Goal: Information Seeking & Learning: Understand process/instructions

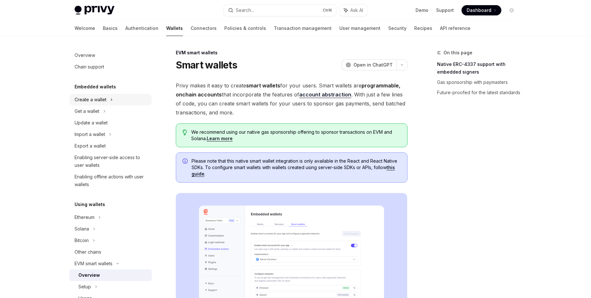
click at [112, 98] on icon at bounding box center [111, 100] width 3 height 8
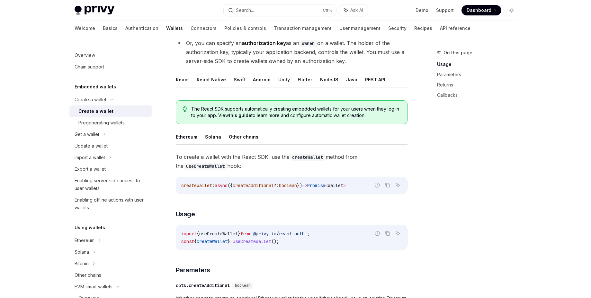
scroll to position [116, 0]
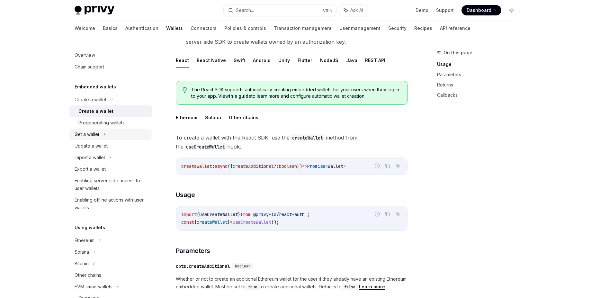
drag, startPoint x: 101, startPoint y: 133, endPoint x: 108, endPoint y: 133, distance: 6.7
click at [102, 133] on div "Get a wallet" at bounding box center [110, 135] width 82 height 12
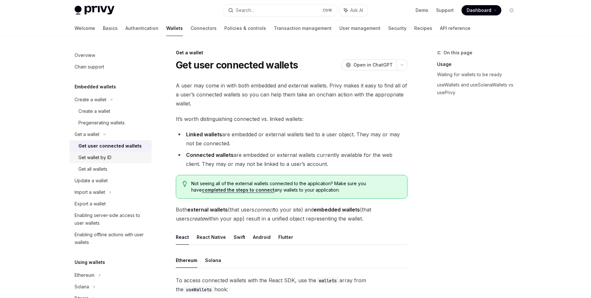
click at [113, 156] on div "Get wallet by ID" at bounding box center [112, 158] width 69 height 8
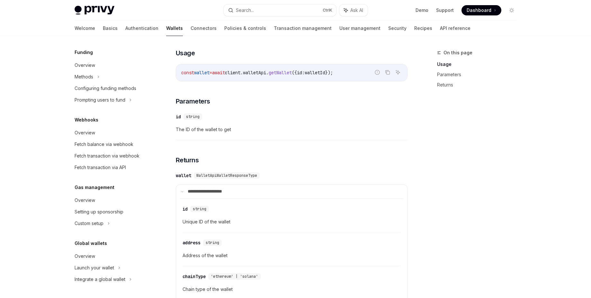
scroll to position [154, 0]
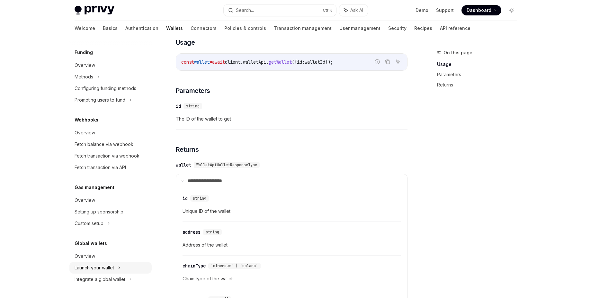
click at [119, 264] on icon at bounding box center [119, 268] width 3 height 8
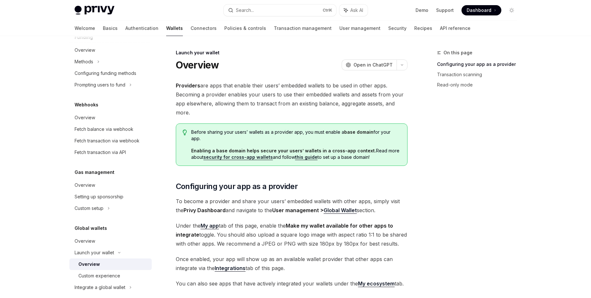
scroll to position [370, 0]
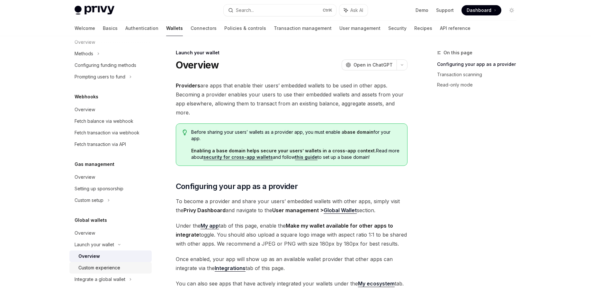
click at [117, 269] on div "Custom experience" at bounding box center [99, 268] width 42 height 8
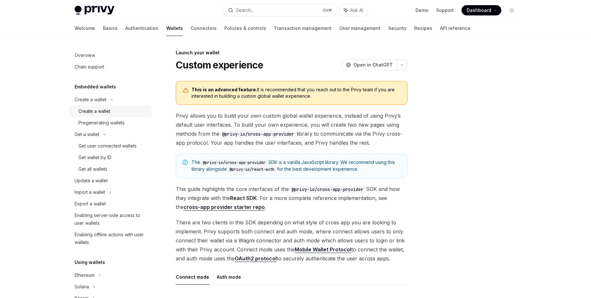
click at [107, 111] on div "Create a wallet" at bounding box center [94, 111] width 32 height 8
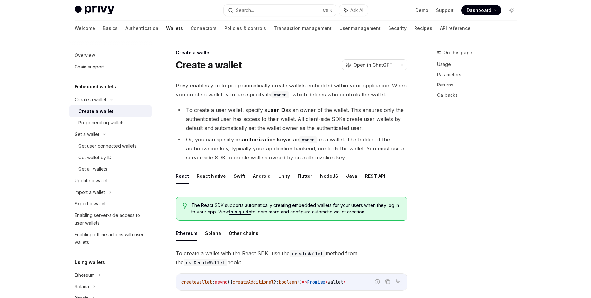
type textarea "*"
